Goal: Task Accomplishment & Management: Manage account settings

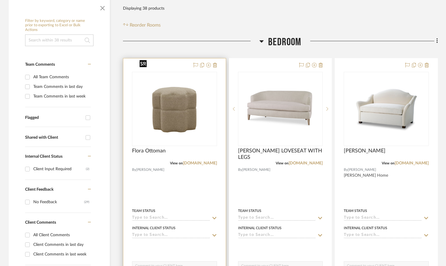
scroll to position [117, 0]
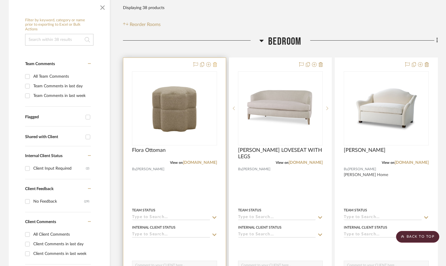
click at [214, 62] on icon at bounding box center [215, 64] width 4 height 5
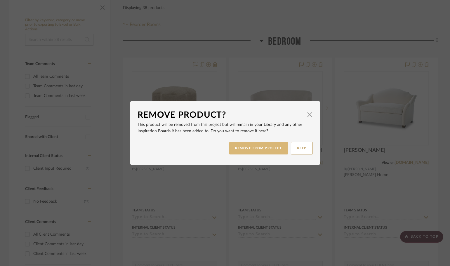
click at [252, 148] on button "REMOVE FROM PROJECT" at bounding box center [258, 148] width 59 height 13
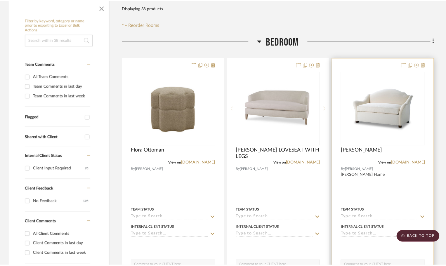
scroll to position [117, 0]
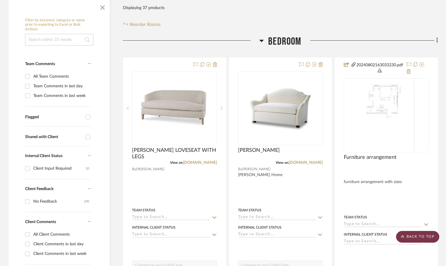
click at [415, 236] on scroll-to-top-button "BACK TO TOP" at bounding box center [417, 237] width 43 height 12
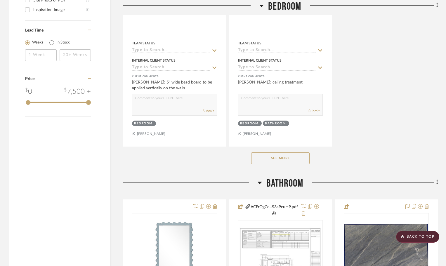
scroll to position [817, 0]
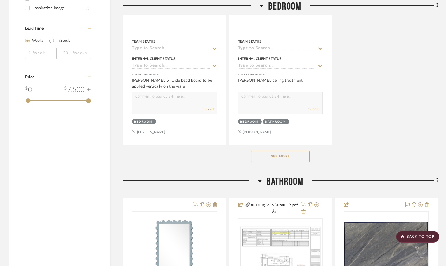
click at [285, 151] on button "See More" at bounding box center [280, 157] width 58 height 12
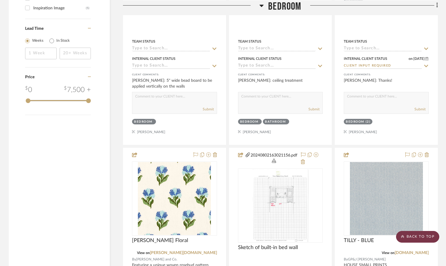
click at [420, 236] on scroll-to-top-button "BACK TO TOP" at bounding box center [417, 237] width 43 height 12
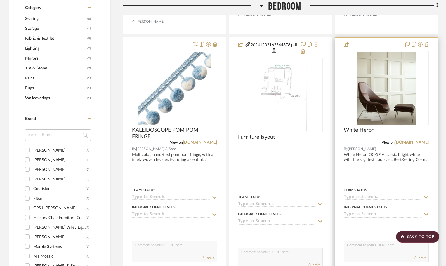
scroll to position [409, 0]
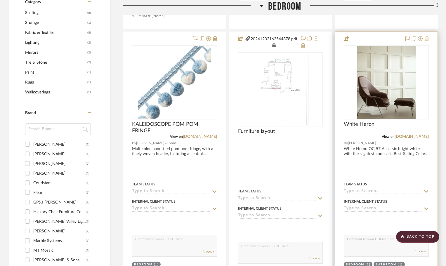
click at [426, 36] on icon at bounding box center [426, 38] width 4 height 5
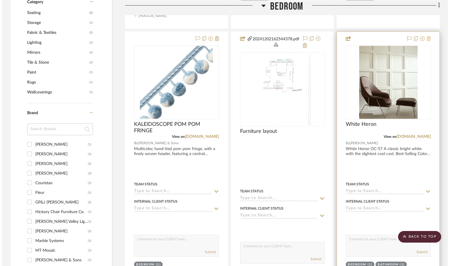
scroll to position [0, 0]
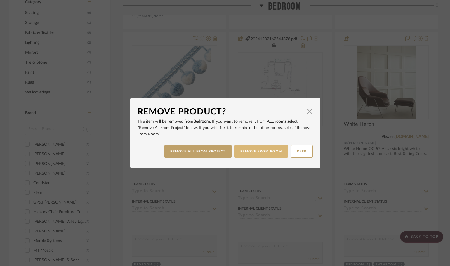
click at [242, 151] on button "REMOVE FROM ROOM" at bounding box center [260, 151] width 53 height 13
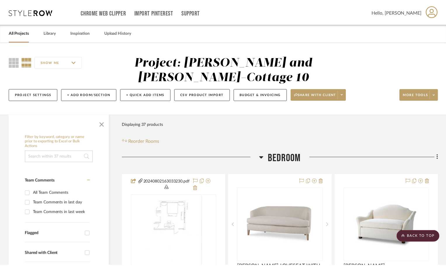
scroll to position [409, 0]
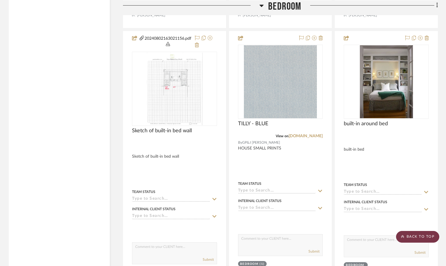
click at [428, 236] on scroll-to-top-button "BACK TO TOP" at bounding box center [417, 237] width 43 height 12
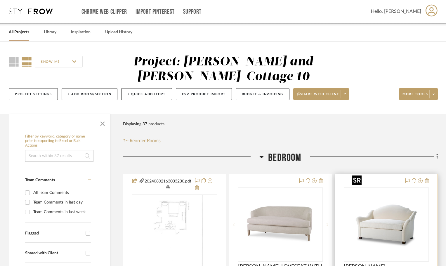
scroll to position [0, 0]
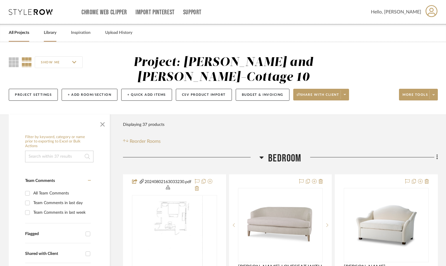
click at [46, 34] on link "Library" at bounding box center [50, 33] width 13 height 8
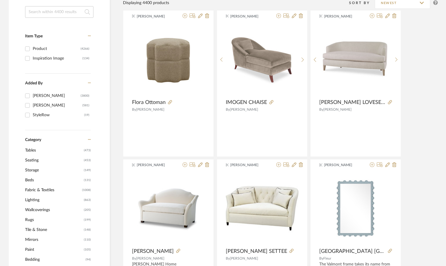
scroll to position [117, 0]
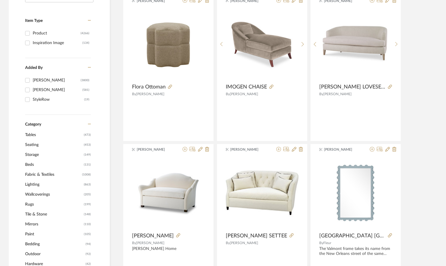
click at [36, 182] on span "Lighting" at bounding box center [53, 184] width 57 height 10
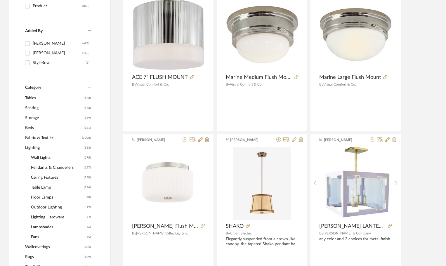
scroll to position [184, 0]
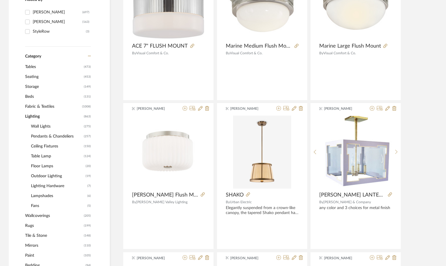
click at [40, 148] on span "Ceiling Fixtures" at bounding box center [56, 146] width 51 height 10
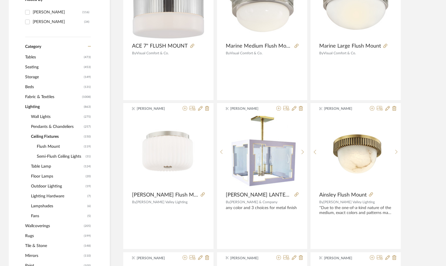
click at [43, 144] on span "Flush Mount" at bounding box center [60, 147] width 46 height 10
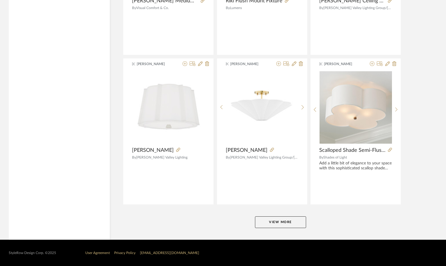
scroll to position [1722, 0]
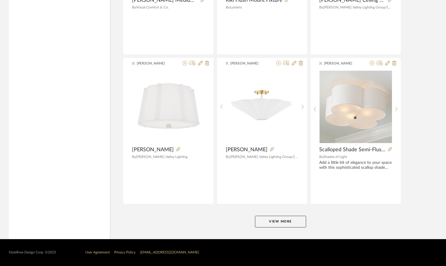
click at [285, 222] on button "View More" at bounding box center [280, 222] width 51 height 12
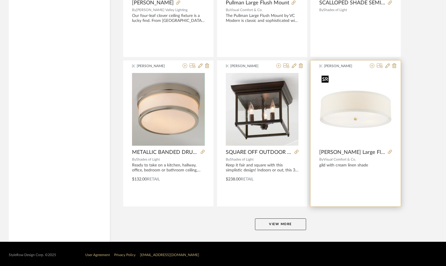
scroll to position [3513, 0]
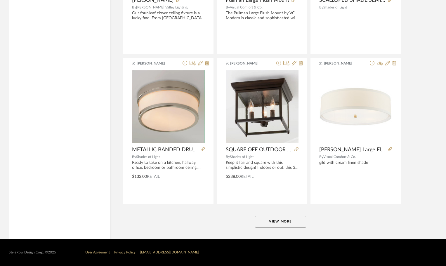
click at [264, 220] on button "View More" at bounding box center [280, 222] width 51 height 12
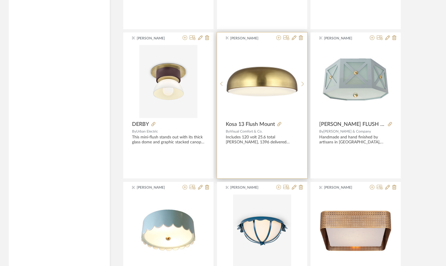
scroll to position [4593, 0]
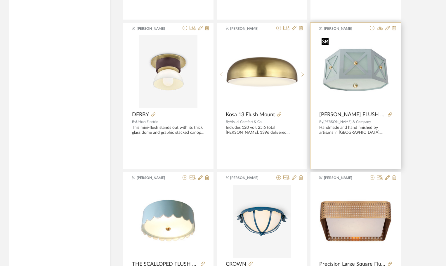
click at [348, 66] on img "0" at bounding box center [355, 72] width 73 height 73
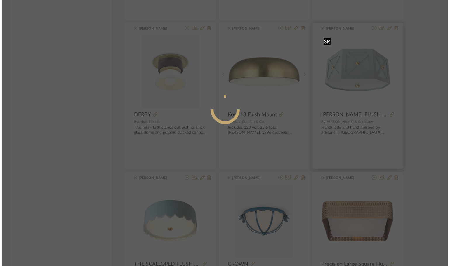
scroll to position [0, 0]
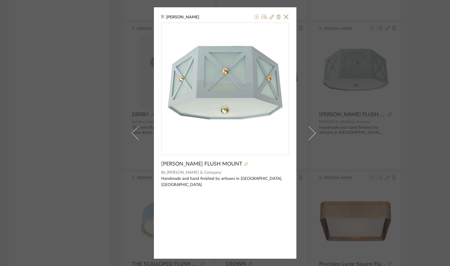
click at [244, 163] on icon at bounding box center [246, 164] width 4 height 4
click at [284, 18] on span "button" at bounding box center [286, 17] width 12 height 12
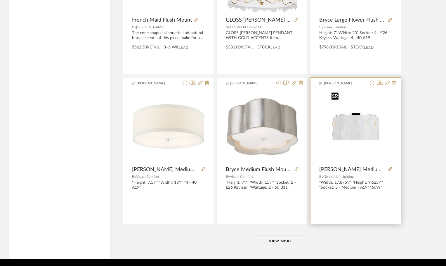
scroll to position [5305, 0]
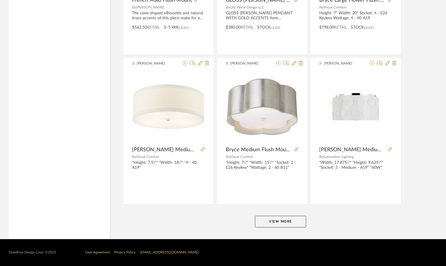
click at [294, 222] on button "View More" at bounding box center [280, 222] width 51 height 12
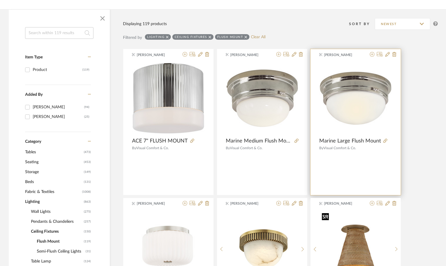
scroll to position [88, 0]
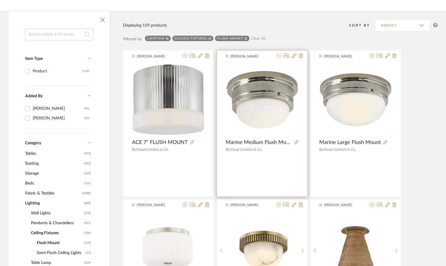
click at [278, 54] on icon at bounding box center [278, 55] width 5 height 5
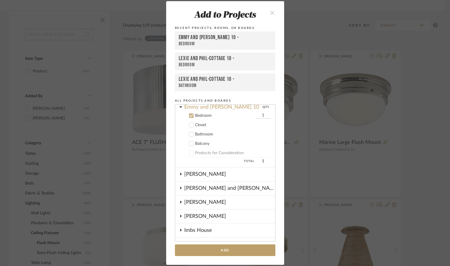
scroll to position [52, 0]
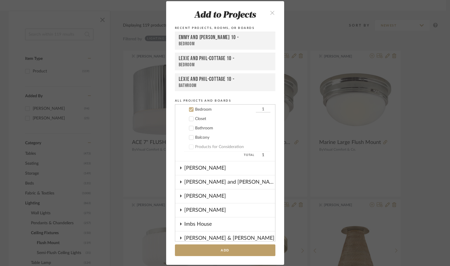
click at [189, 127] on icon at bounding box center [191, 128] width 4 height 4
click at [189, 108] on icon at bounding box center [191, 109] width 4 height 4
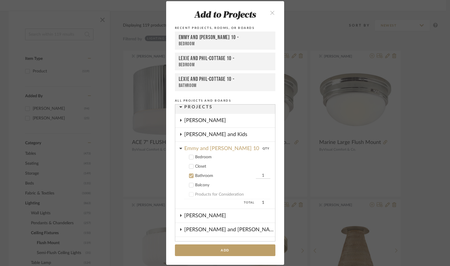
scroll to position [0, 0]
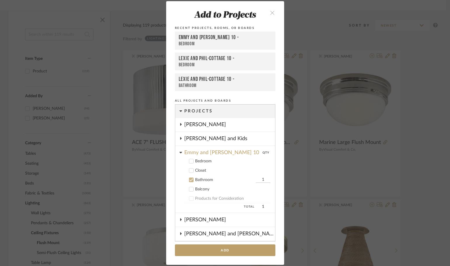
click at [189, 179] on icon at bounding box center [191, 180] width 4 height 4
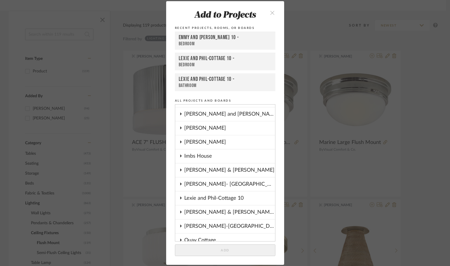
scroll to position [117, 0]
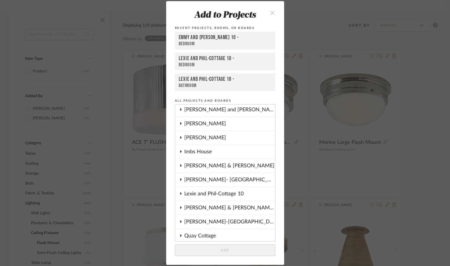
click at [217, 193] on div "Lexie and Phil-Cottage 10" at bounding box center [229, 193] width 91 height 13
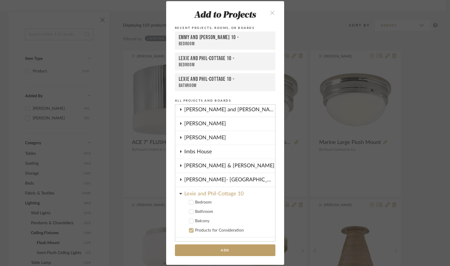
click at [189, 210] on icon at bounding box center [191, 212] width 4 height 4
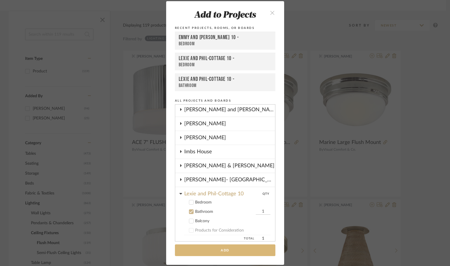
click at [224, 252] on button "Add" at bounding box center [225, 250] width 100 height 12
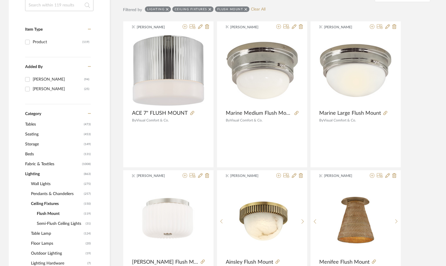
click at [46, 224] on span "Semi-Flush Ceiling Lights" at bounding box center [60, 224] width 47 height 10
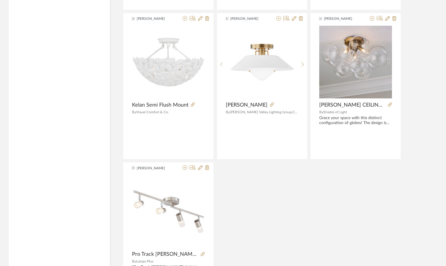
scroll to position [1547, 0]
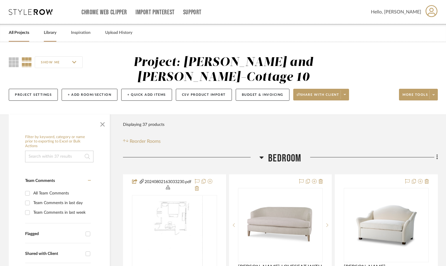
click at [55, 32] on link "Library" at bounding box center [50, 33] width 13 height 8
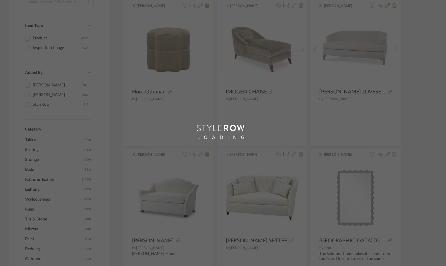
scroll to position [146, 0]
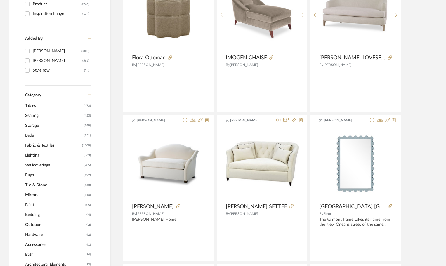
click at [33, 154] on span "Lighting" at bounding box center [53, 155] width 57 height 10
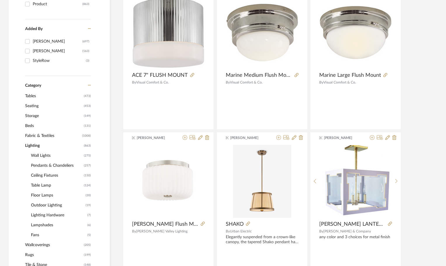
click at [36, 175] on span "Ceiling Fixtures" at bounding box center [56, 175] width 51 height 10
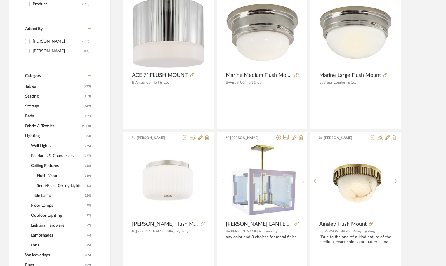
click at [43, 173] on span "Flush Mount" at bounding box center [60, 176] width 46 height 10
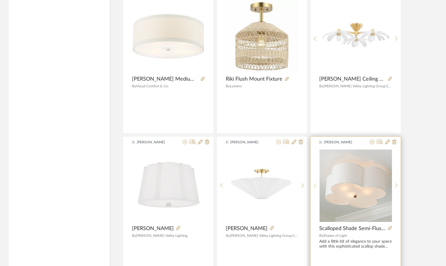
scroll to position [1722, 0]
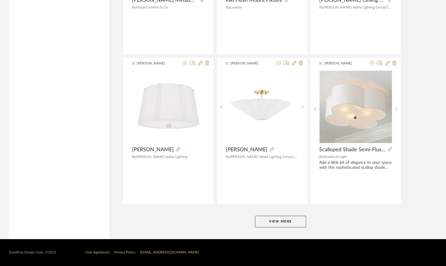
click at [288, 218] on button "View More" at bounding box center [280, 222] width 51 height 12
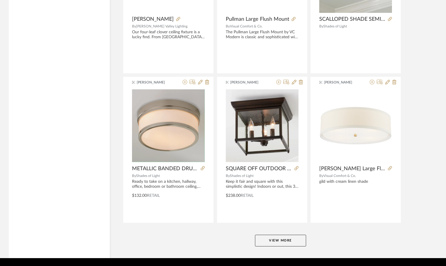
scroll to position [3513, 0]
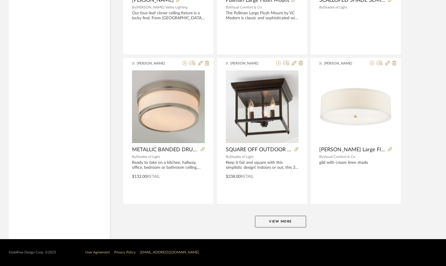
click at [284, 224] on button "View More" at bounding box center [280, 222] width 51 height 12
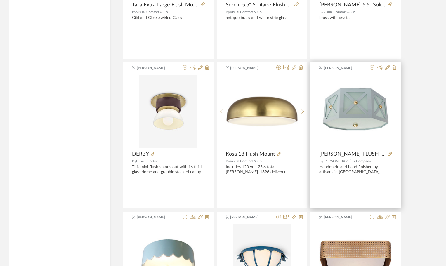
scroll to position [4564, 0]
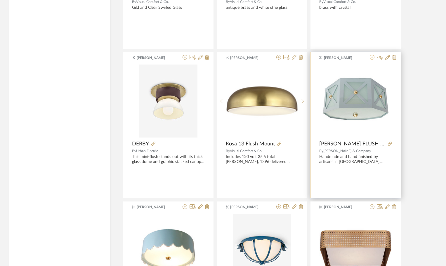
click at [371, 57] on icon at bounding box center [371, 57] width 5 height 5
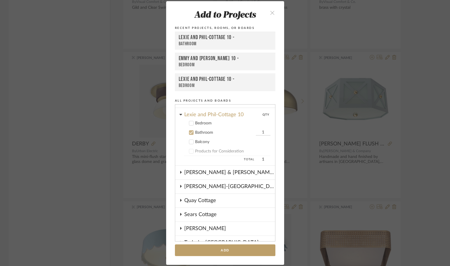
scroll to position [115, 0]
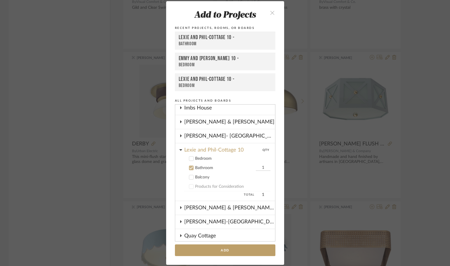
click at [189, 156] on icon at bounding box center [191, 158] width 4 height 4
click at [189, 167] on icon at bounding box center [191, 168] width 4 height 4
click at [212, 250] on button "Add" at bounding box center [225, 250] width 100 height 12
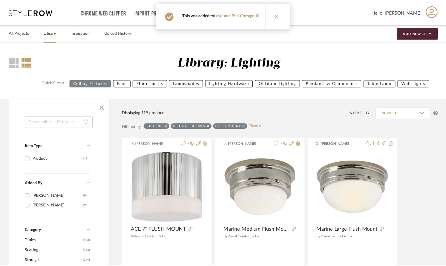
scroll to position [4564, 0]
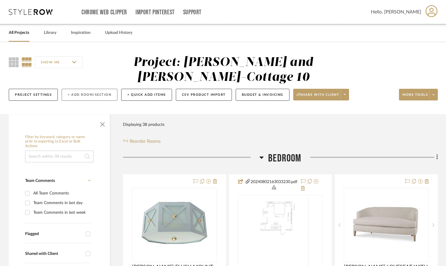
click at [71, 89] on button "+ Add Room/Section" at bounding box center [90, 95] width 56 height 12
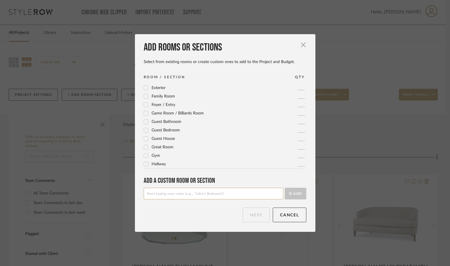
scroll to position [29, 0]
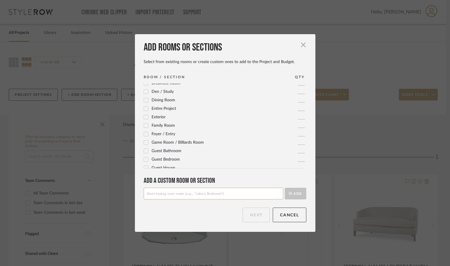
click at [154, 194] on input at bounding box center [214, 194] width 140 height 12
type input "Closet"
click at [297, 196] on button "Add" at bounding box center [296, 194] width 22 height 12
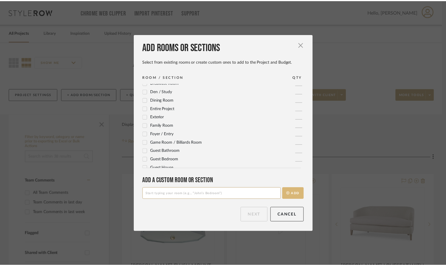
scroll to position [0, 0]
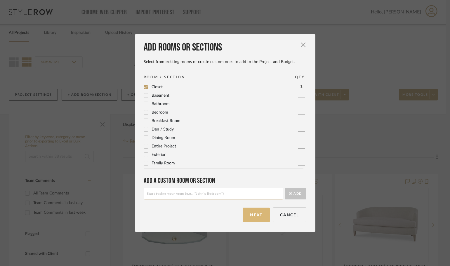
click at [254, 215] on button "Next" at bounding box center [256, 215] width 27 height 15
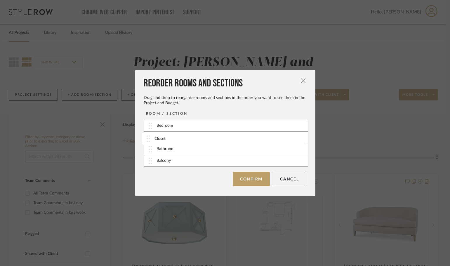
drag, startPoint x: 167, startPoint y: 162, endPoint x: 167, endPoint y: 140, distance: 22.2
click at [241, 178] on button "Confirm" at bounding box center [251, 178] width 37 height 15
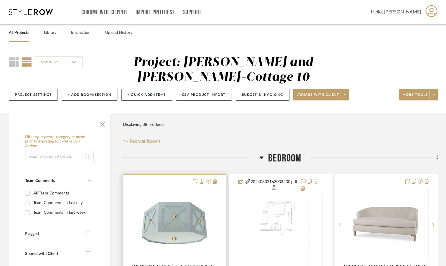
click at [208, 179] on icon at bounding box center [208, 181] width 5 height 5
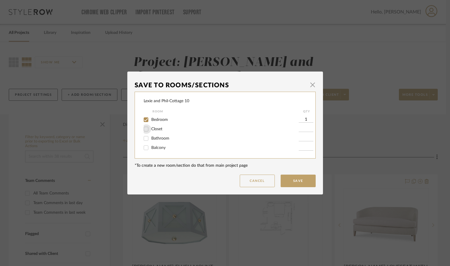
click at [144, 128] on input "Closet" at bounding box center [145, 128] width 9 height 9
checkbox input "true"
click at [304, 128] on input "1" at bounding box center [306, 129] width 15 height 6
type input "2"
click at [301, 182] on button "Save" at bounding box center [297, 181] width 35 height 13
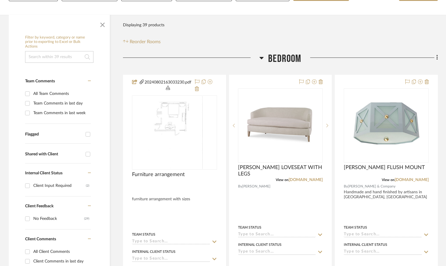
scroll to position [124, 0]
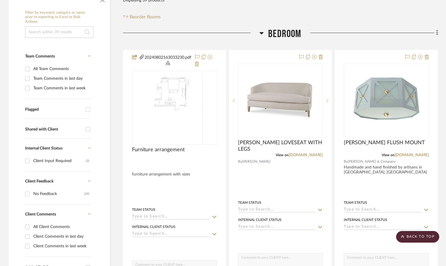
click at [437, 30] on icon at bounding box center [436, 32] width 1 height 5
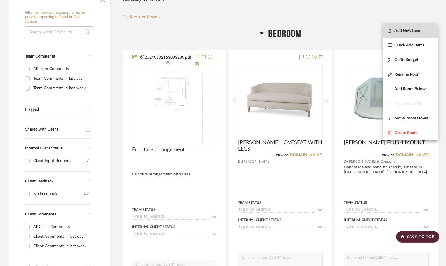
click at [412, 28] on span "Add New Item" at bounding box center [407, 30] width 26 height 5
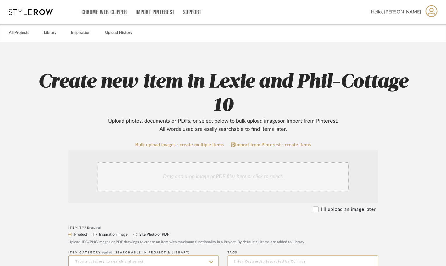
click at [190, 175] on div "Drag and drop image or PDF files here or click to select." at bounding box center [222, 176] width 251 height 29
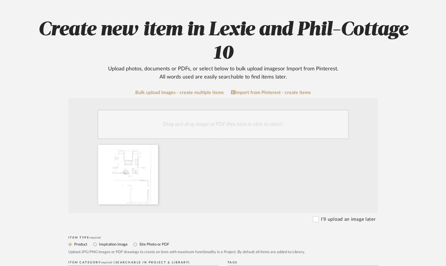
scroll to position [58, 0]
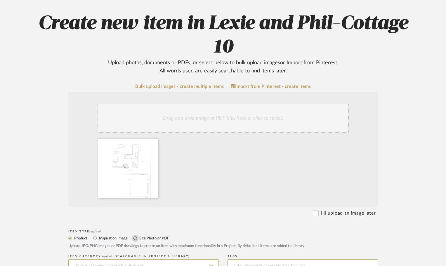
click at [135, 238] on input "Site Photo or PDF" at bounding box center [135, 238] width 7 height 7
radio input "true"
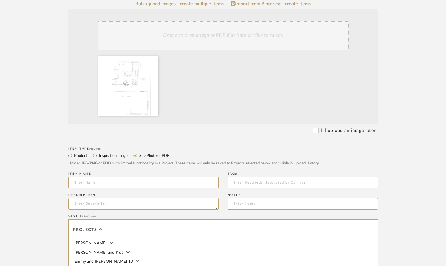
scroll to position [146, 0]
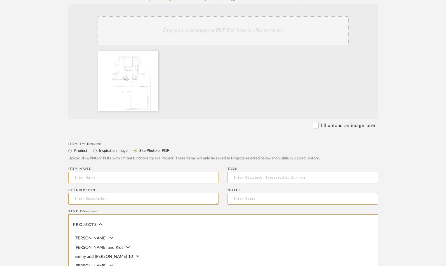
click at [99, 176] on input at bounding box center [143, 178] width 150 height 12
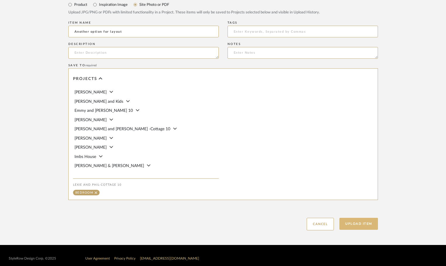
type input "Another option for layout"
click at [367, 227] on button "Upload Item" at bounding box center [358, 224] width 39 height 12
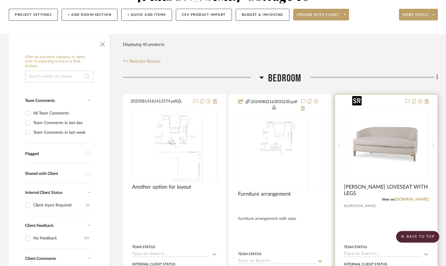
scroll to position [79, 0]
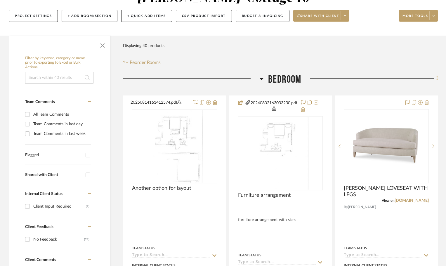
click at [436, 75] on icon at bounding box center [437, 78] width 2 height 6
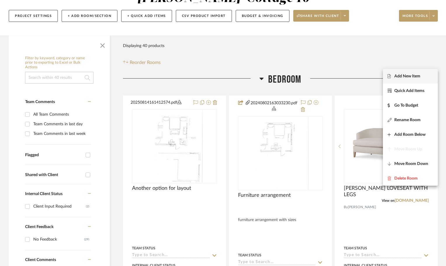
click at [406, 75] on span "Add New Item" at bounding box center [407, 76] width 26 height 5
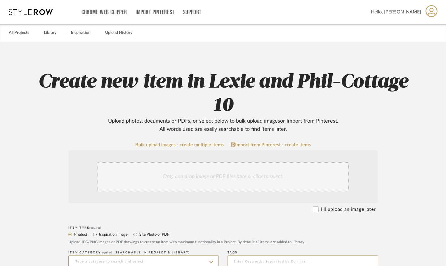
click at [199, 179] on div "Drag and drop image or PDF files here or click to select." at bounding box center [222, 176] width 251 height 29
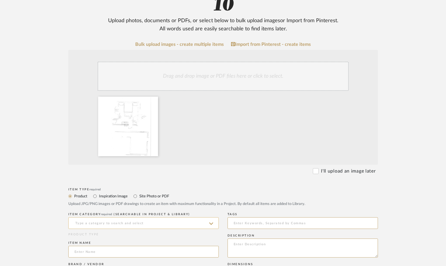
scroll to position [117, 0]
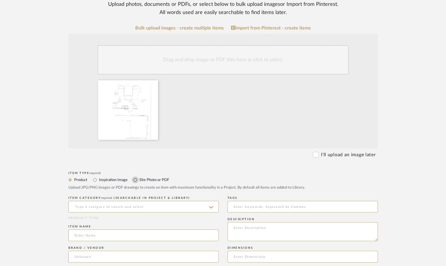
click at [136, 180] on input "Site Photo or PDF" at bounding box center [135, 179] width 7 height 7
radio input "true"
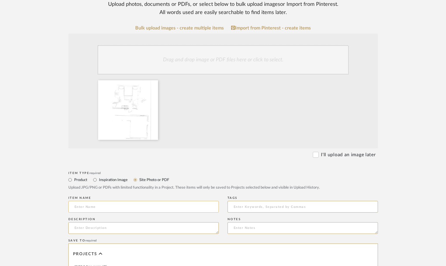
click at [107, 207] on input at bounding box center [143, 207] width 150 height 12
type input "another layout option"
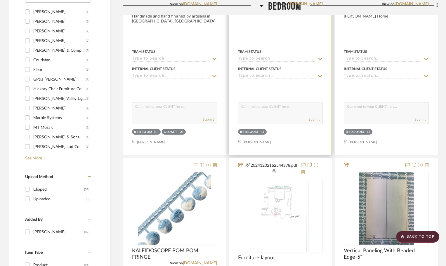
scroll to position [575, 0]
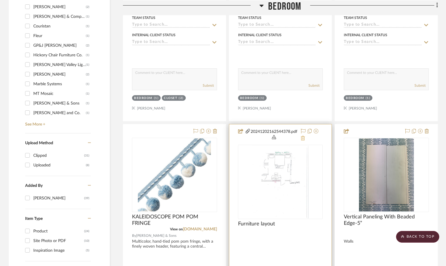
click at [302, 136] on icon at bounding box center [303, 138] width 4 height 5
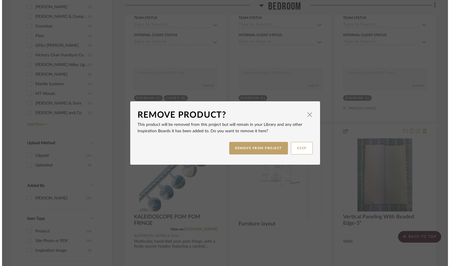
scroll to position [0, 0]
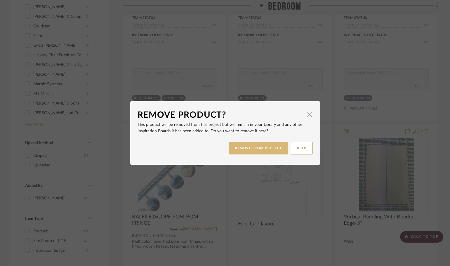
click at [254, 146] on button "REMOVE FROM PROJECT" at bounding box center [258, 148] width 59 height 13
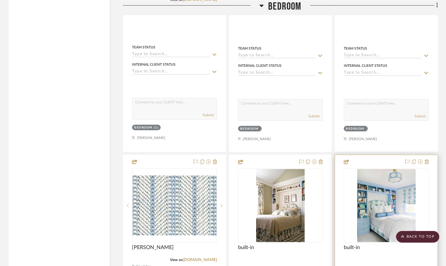
scroll to position [1363, 0]
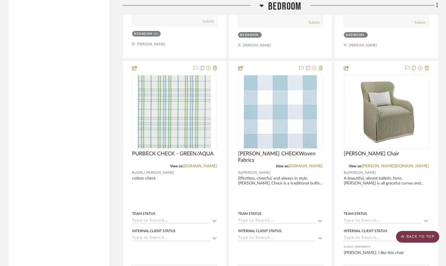
click at [412, 237] on scroll-to-top-button "BACK TO TOP" at bounding box center [417, 237] width 43 height 12
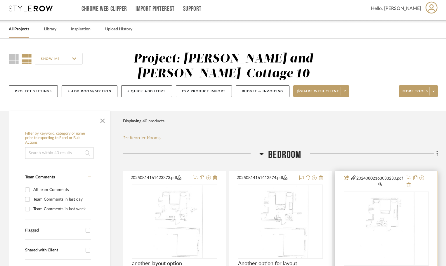
scroll to position [0, 0]
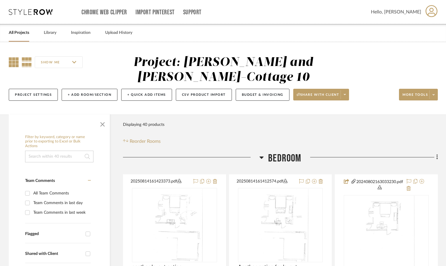
click at [12, 61] on icon at bounding box center [14, 62] width 10 height 10
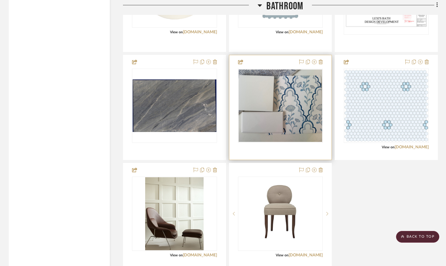
scroll to position [1308, 0]
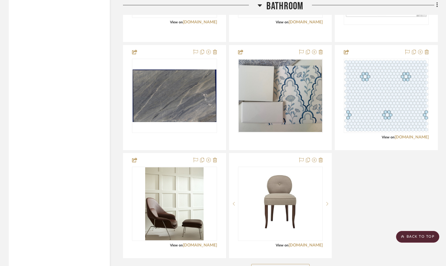
click at [282, 264] on button "See More" at bounding box center [280, 270] width 58 height 12
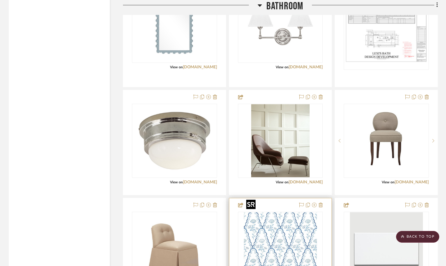
scroll to position [1379, 0]
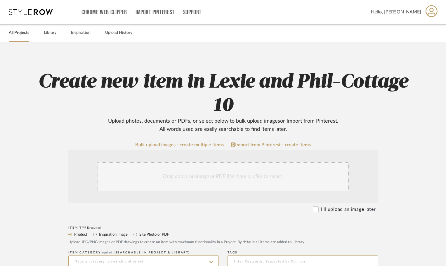
click at [25, 32] on link "All Projects" at bounding box center [19, 33] width 20 height 8
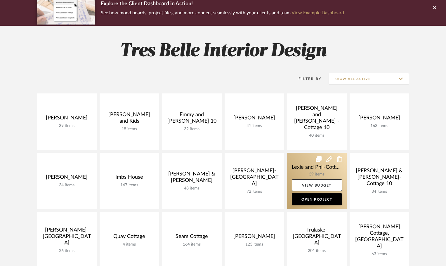
scroll to position [88, 0]
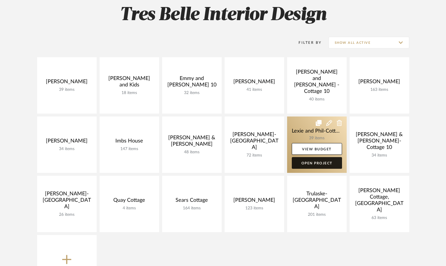
click at [323, 161] on link "Open Project" at bounding box center [317, 163] width 50 height 12
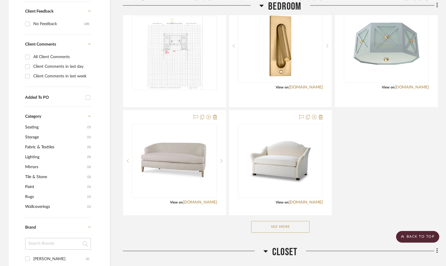
scroll to position [321, 0]
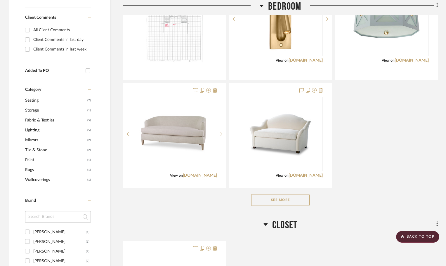
click at [286, 194] on button "See More" at bounding box center [280, 200] width 58 height 12
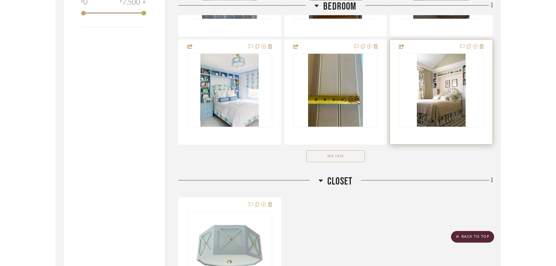
scroll to position [934, 0]
